Goal: Task Accomplishment & Management: Manage account settings

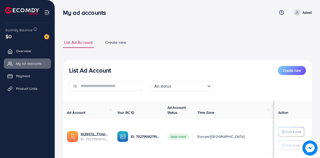
scroll to position [67, 0]
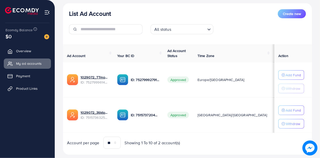
scroll to position [67, 0]
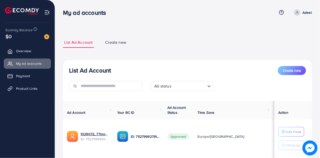
scroll to position [67, 0]
